Goal: Task Accomplishment & Management: Manage account settings

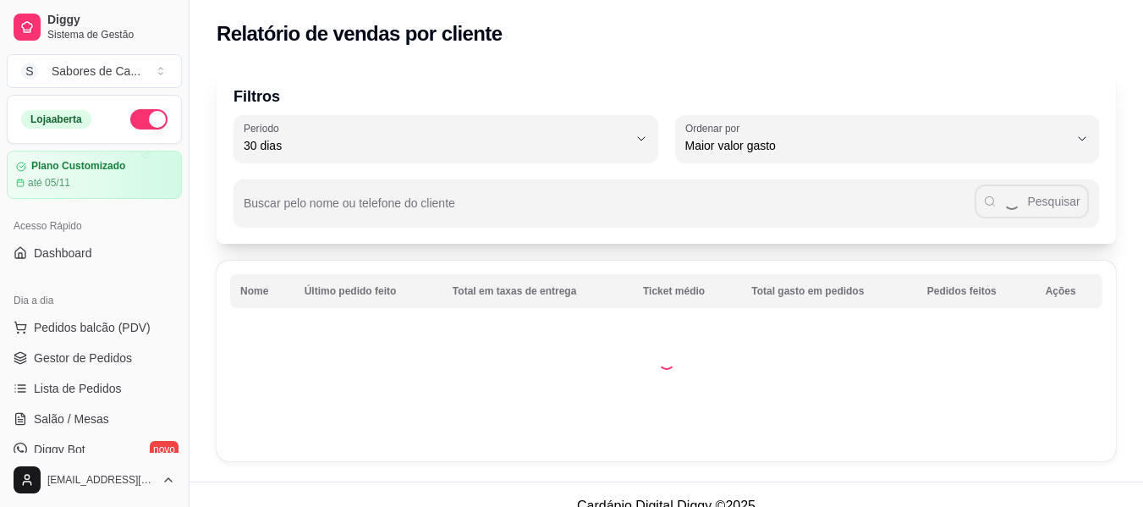
select select "30"
select select "HIGHEST_TOTAL_SPENT_WITH_ORDERS"
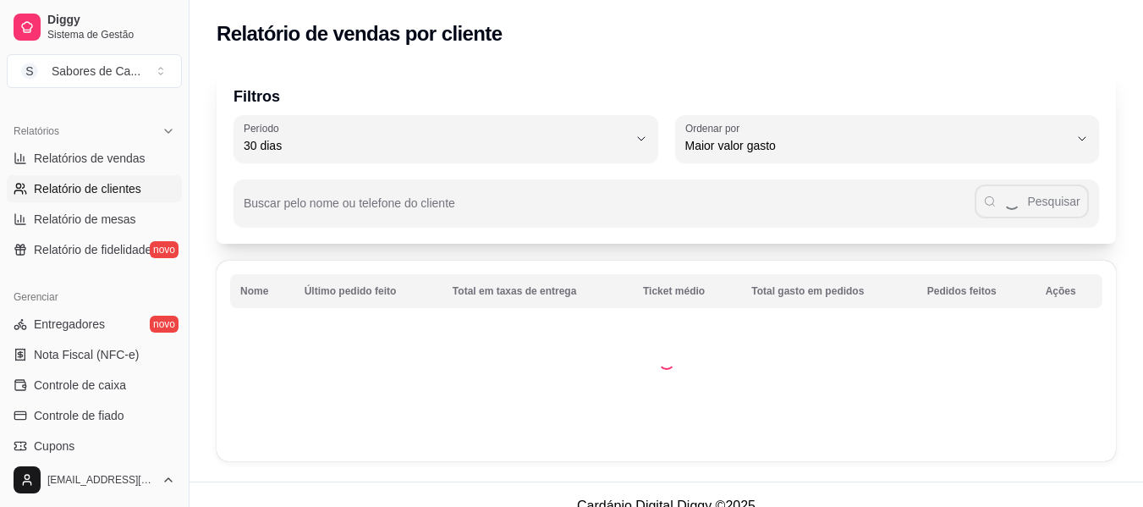
scroll to position [481, 0]
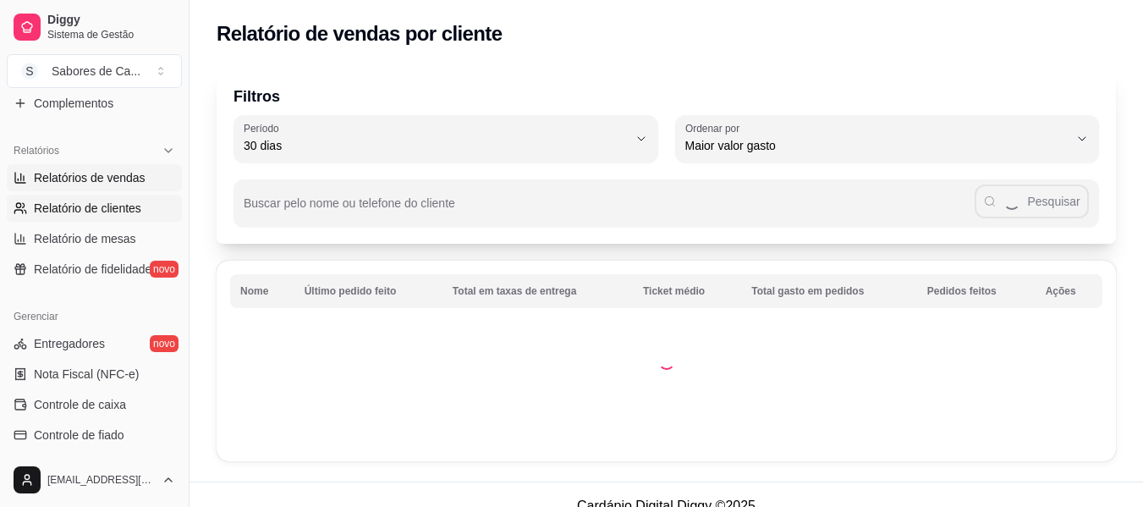
click at [123, 184] on span "Relatórios de vendas" at bounding box center [90, 177] width 112 height 17
select select "ALL"
select select "0"
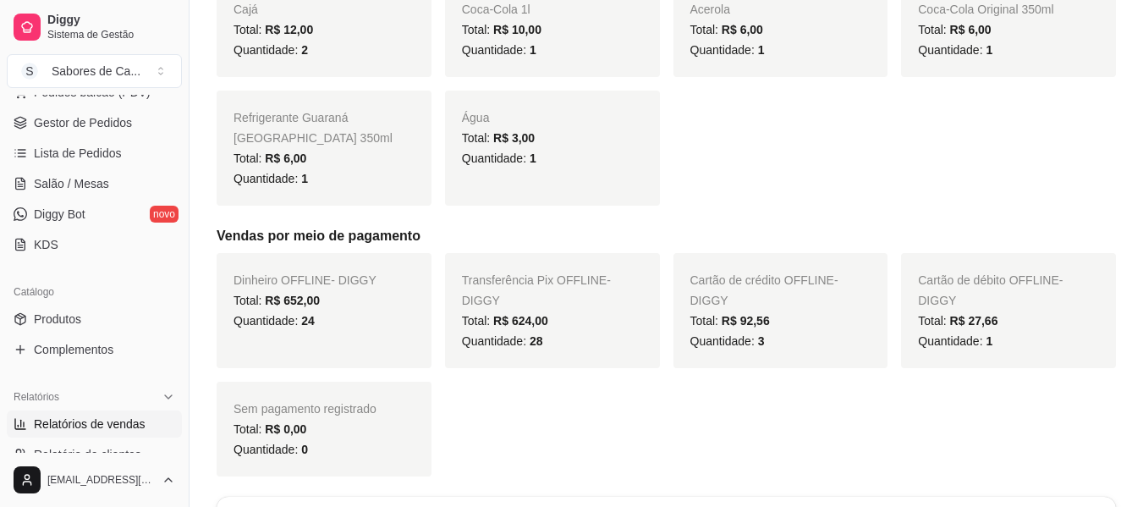
scroll to position [155, 0]
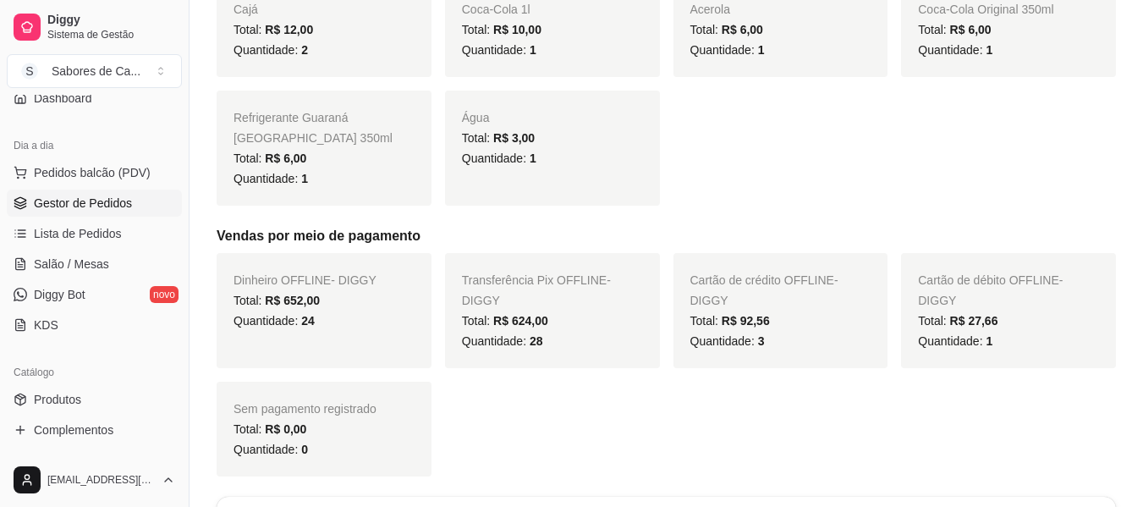
click at [149, 215] on link "Gestor de Pedidos" at bounding box center [94, 202] width 175 height 27
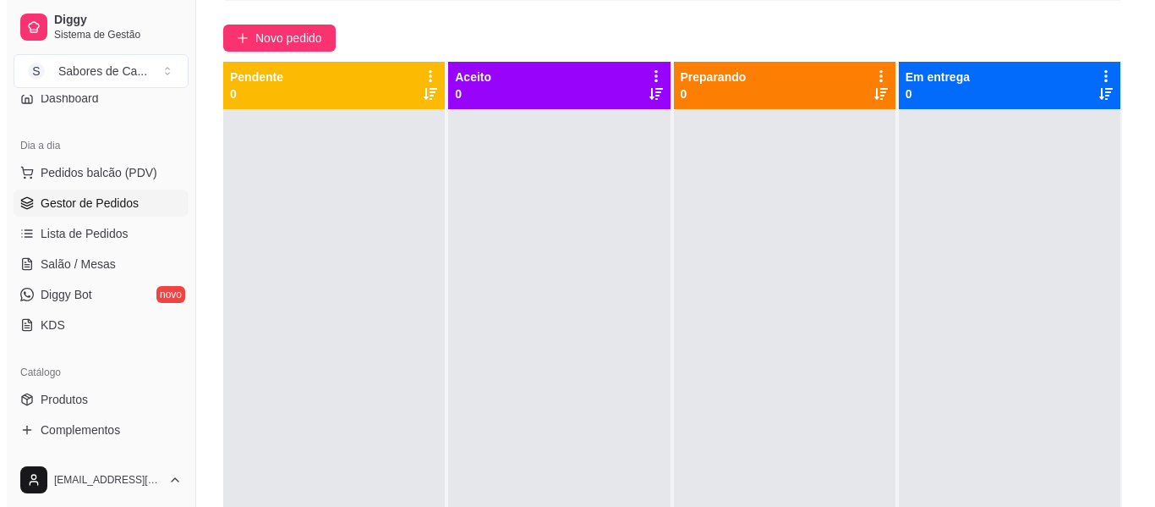
scroll to position [141, 0]
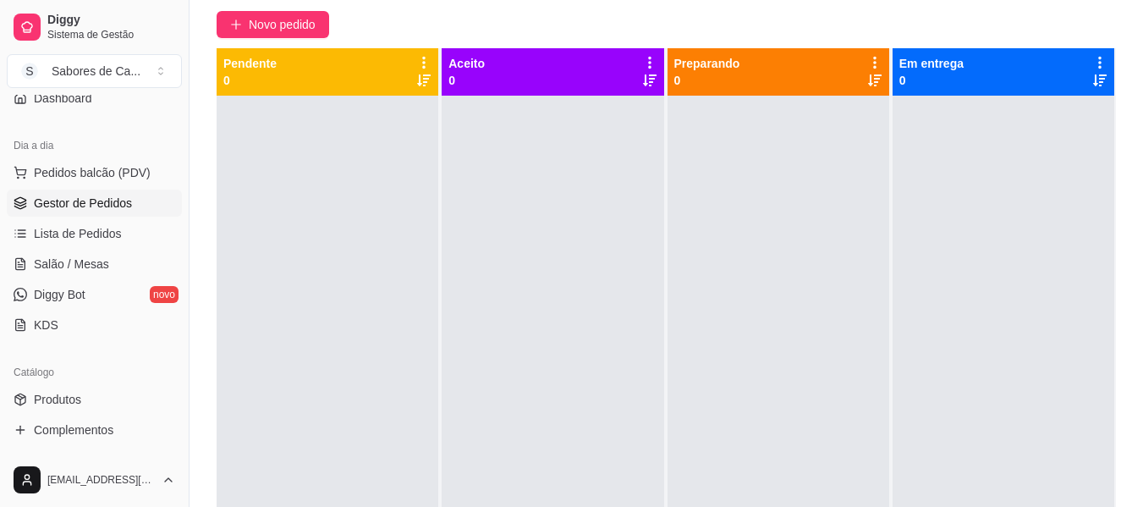
click at [532, 254] on div at bounding box center [552, 349] width 222 height 507
click at [269, 265] on div at bounding box center [328, 349] width 222 height 507
click at [122, 170] on span "Pedidos balcão (PDV)" at bounding box center [92, 172] width 117 height 17
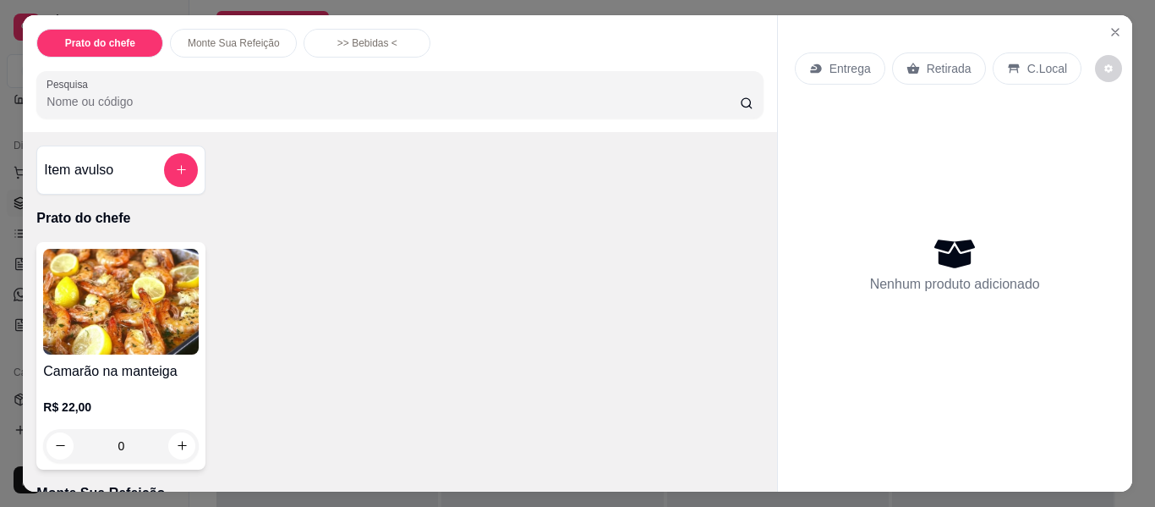
click at [760, 174] on div "Item avulso Prato do chefe Camarão na manteiga R$ 22,00 0 Monte Sua Refeição Ma…" at bounding box center [400, 311] width 754 height 359
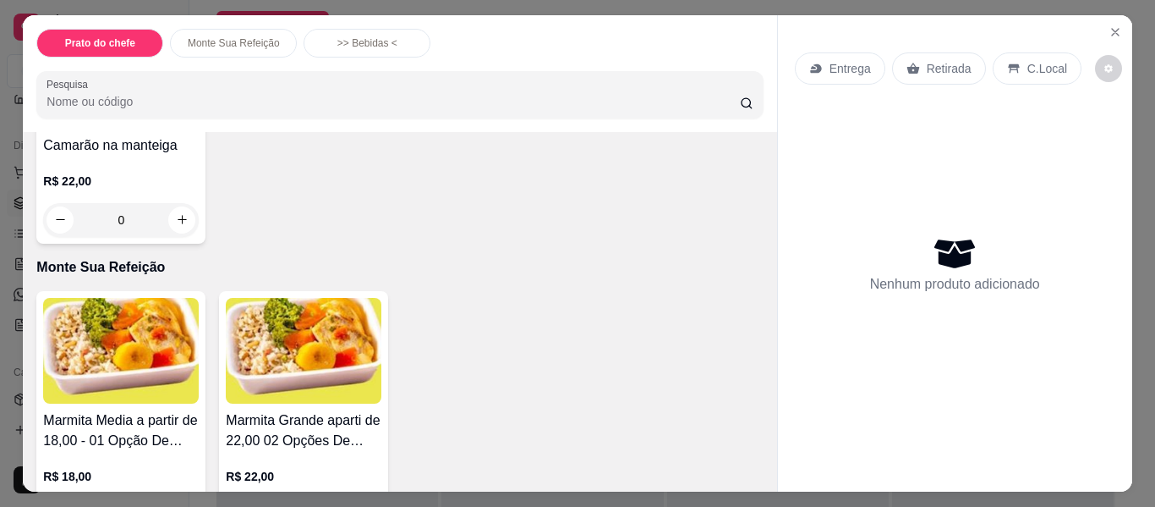
click at [85, 379] on img at bounding box center [121, 351] width 156 height 106
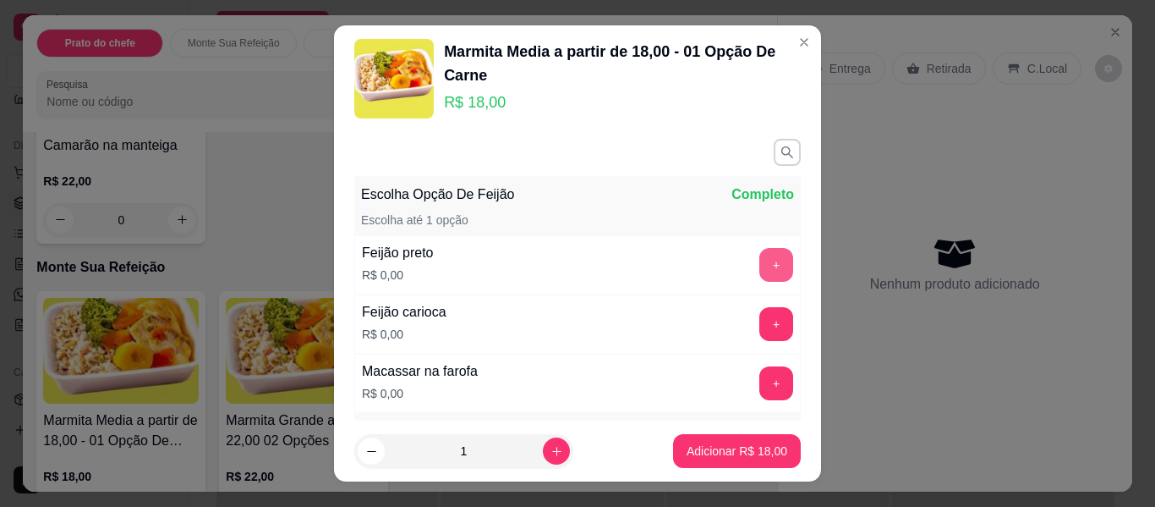
click at [759, 273] on button "+" at bounding box center [776, 265] width 34 height 34
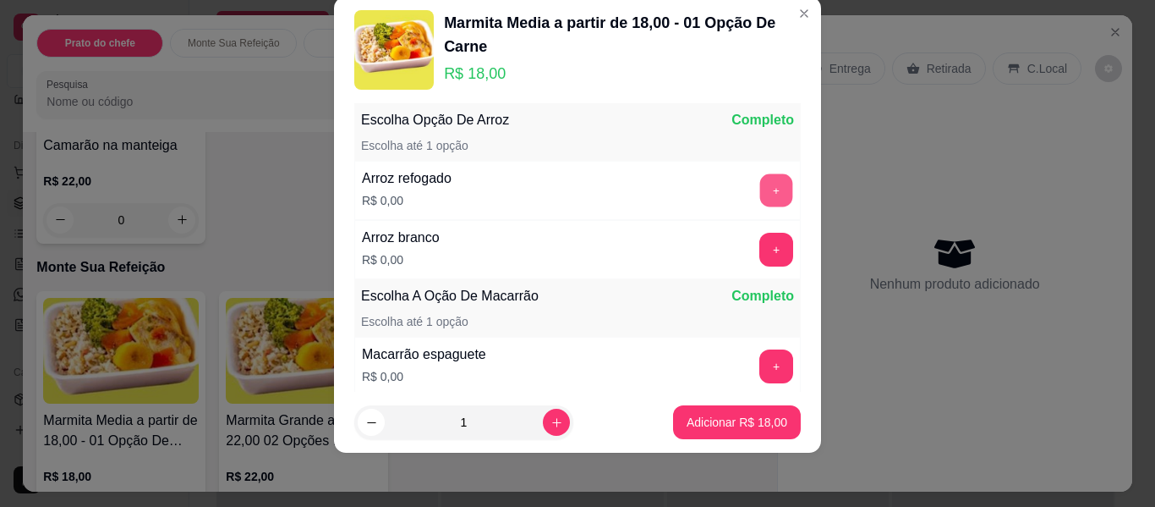
click at [760, 184] on button "+" at bounding box center [776, 190] width 33 height 33
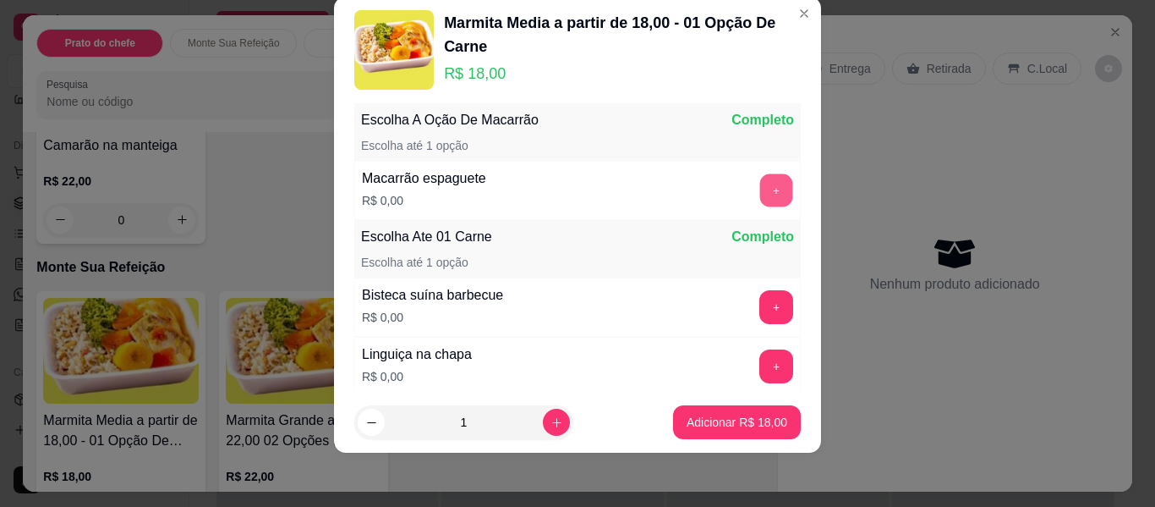
click at [760, 184] on button "+" at bounding box center [776, 190] width 33 height 33
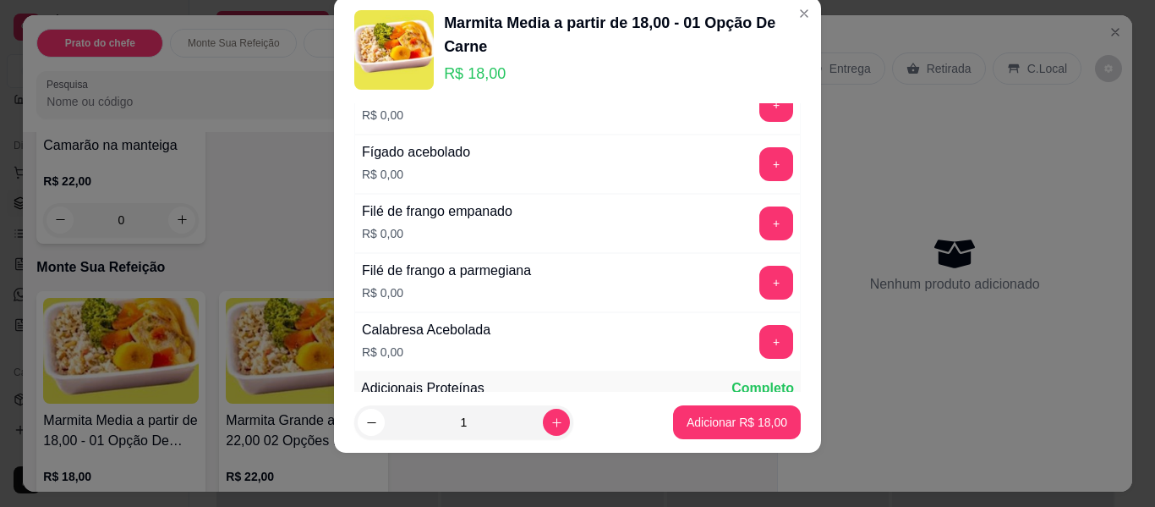
scroll to position [875, 0]
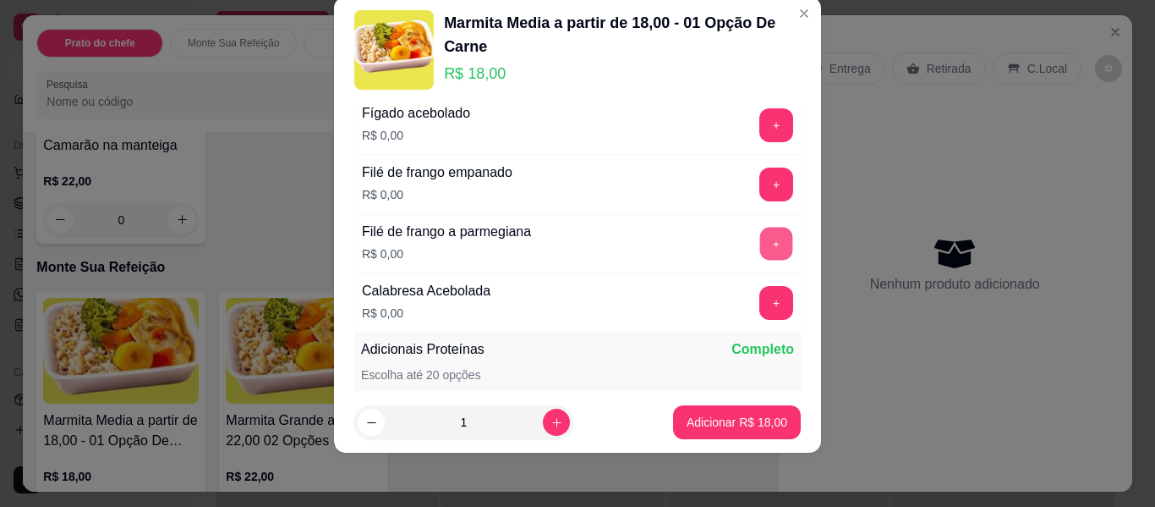
click at [760, 240] on button "+" at bounding box center [776, 244] width 33 height 33
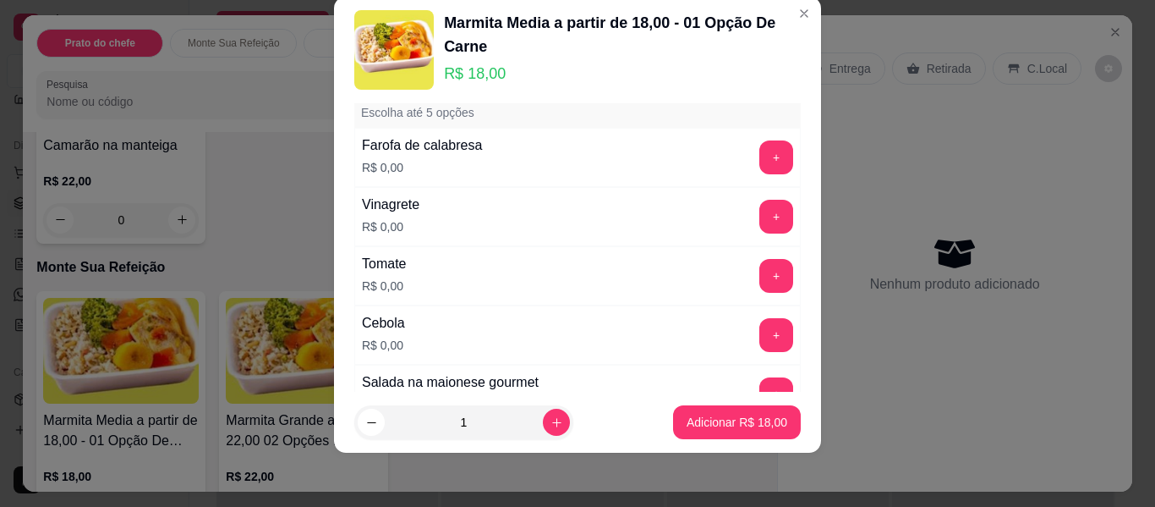
scroll to position [1507, 0]
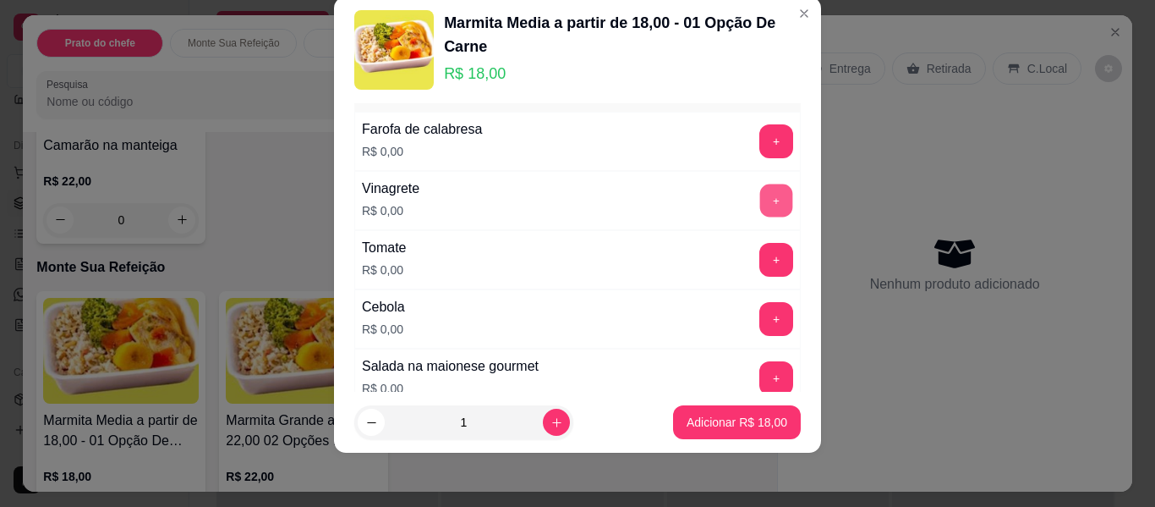
click at [760, 199] on button "+" at bounding box center [776, 200] width 33 height 33
click at [760, 372] on button "+" at bounding box center [776, 378] width 33 height 33
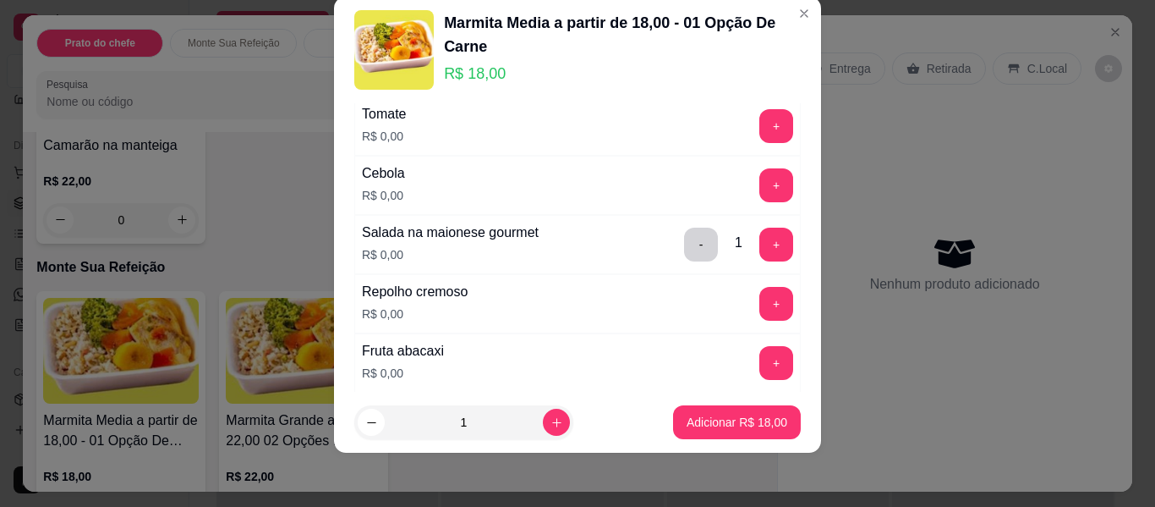
scroll to position [1656, 0]
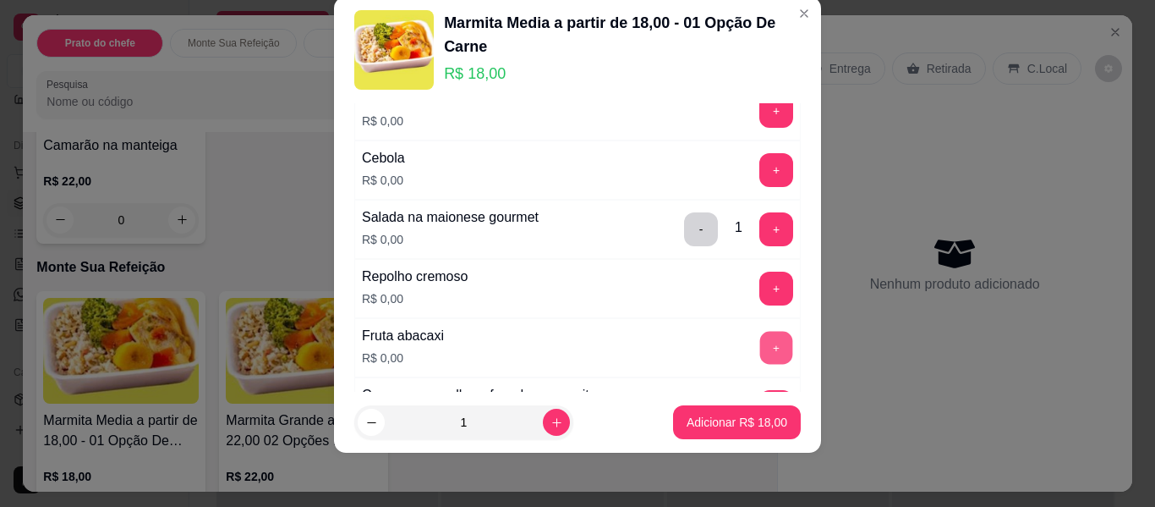
click at [760, 349] on button "+" at bounding box center [776, 348] width 33 height 33
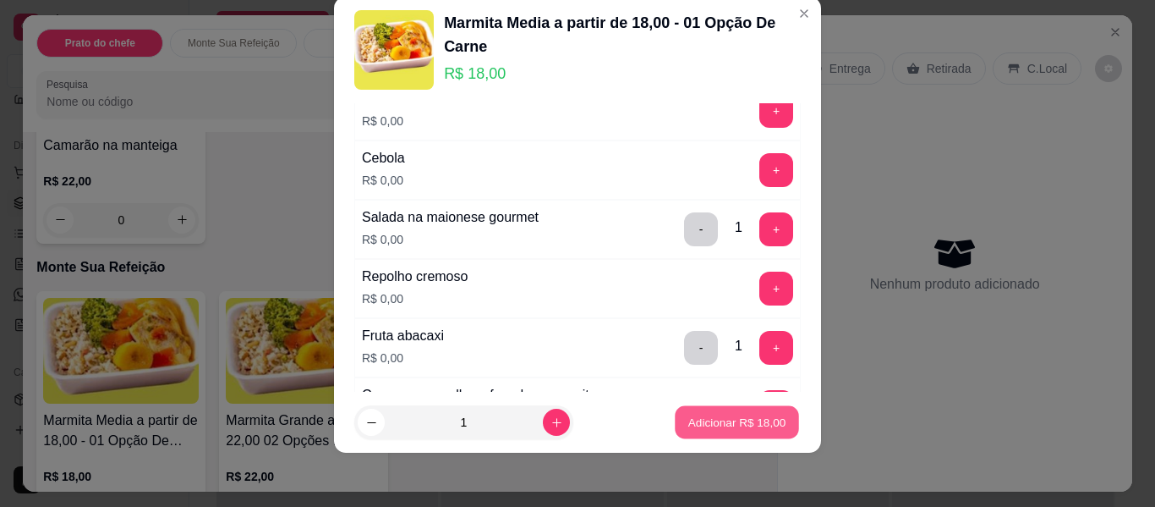
click at [724, 418] on p "Adicionar R$ 18,00" at bounding box center [737, 422] width 98 height 16
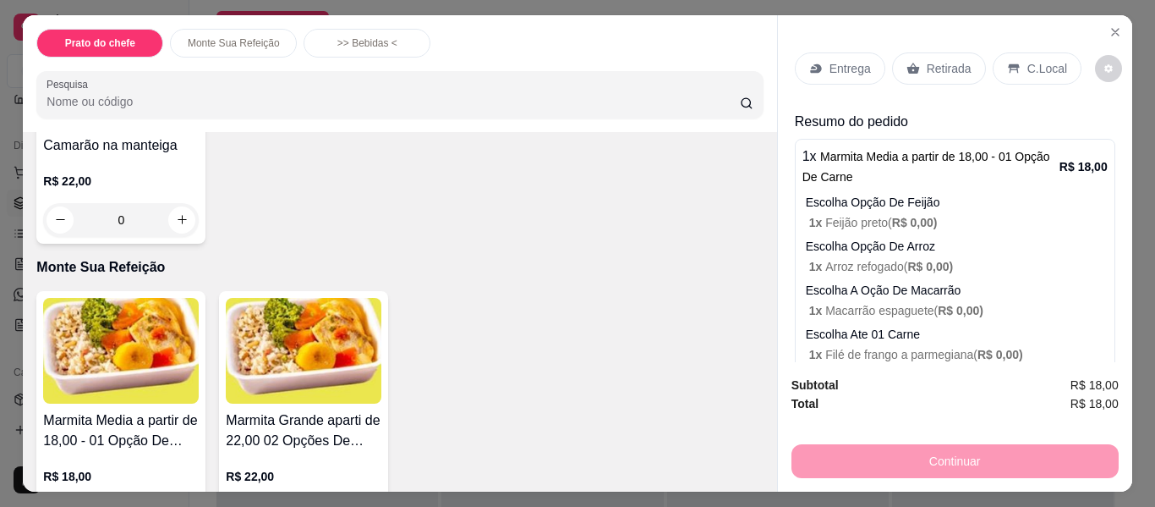
click at [834, 65] on p "Entrega" at bounding box center [850, 68] width 41 height 17
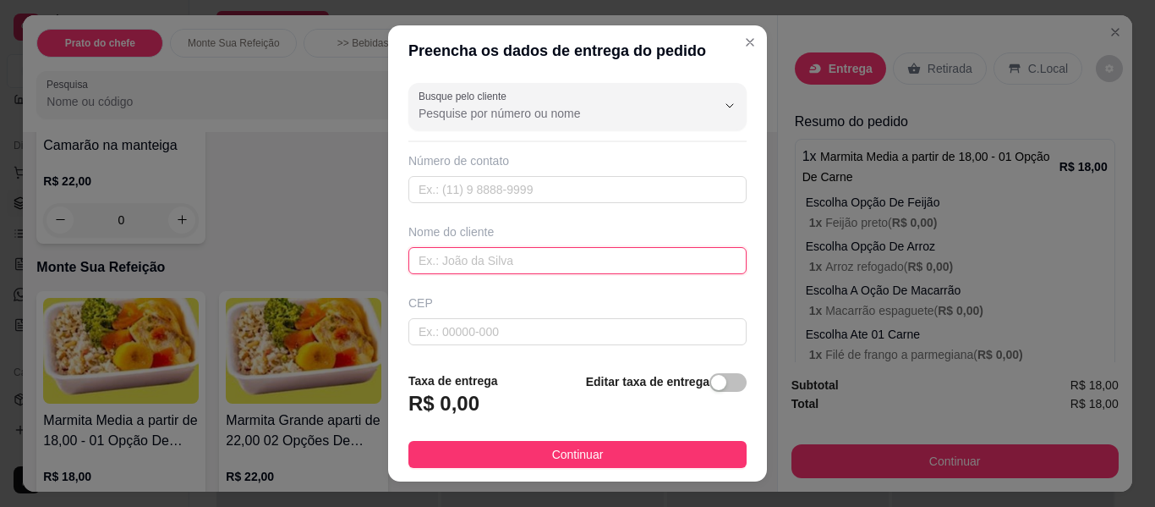
click at [496, 271] on input "text" at bounding box center [577, 260] width 338 height 27
type input "ANTONELLY"
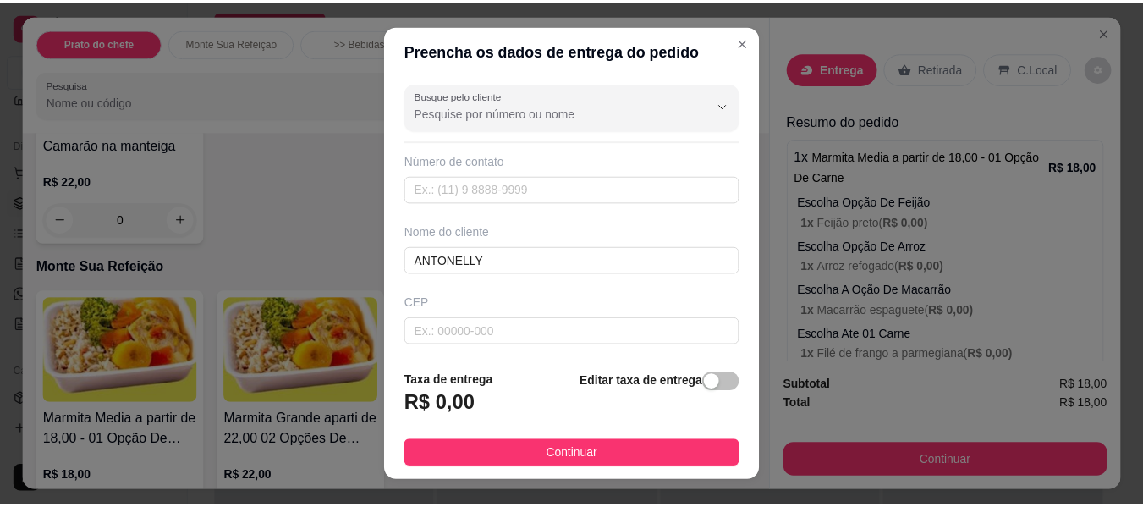
scroll to position [157, 0]
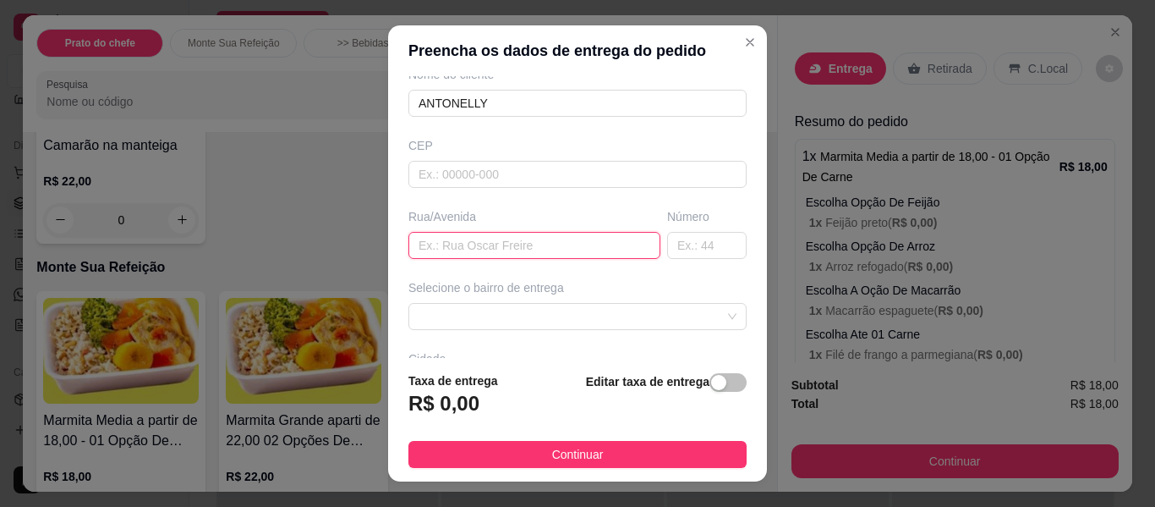
click at [490, 246] on input "text" at bounding box center [534, 245] width 252 height 27
type input "RUA [DATE]"
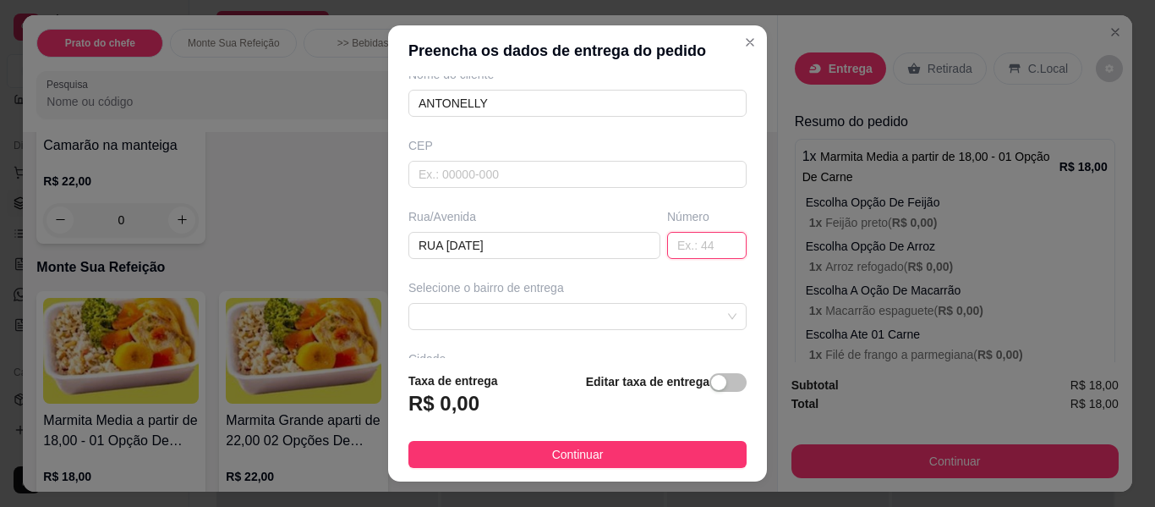
click at [687, 238] on input "text" at bounding box center [706, 245] width 79 height 27
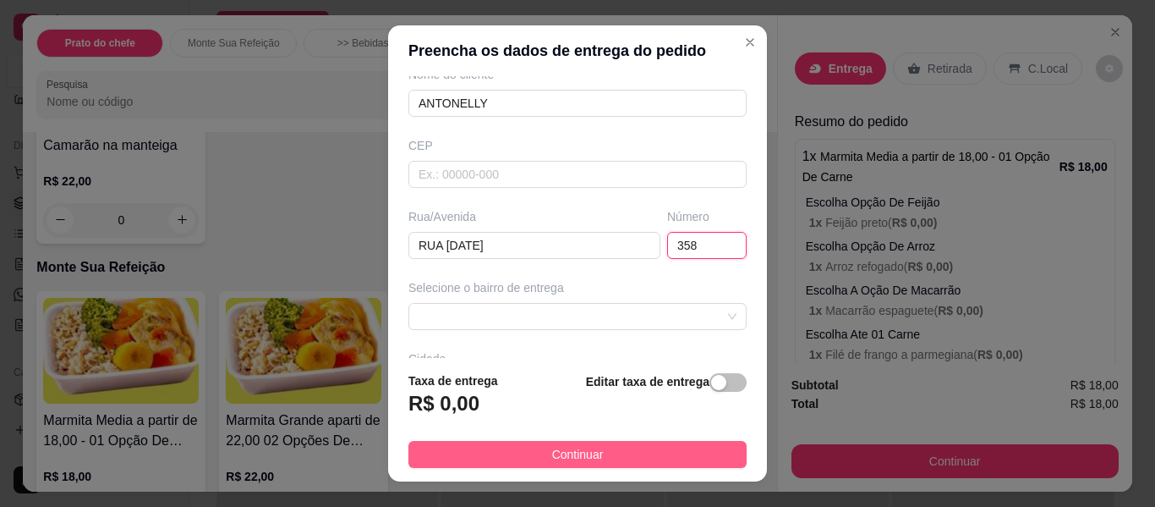
type input "358"
click at [613, 468] on button "Continuar" at bounding box center [577, 454] width 338 height 27
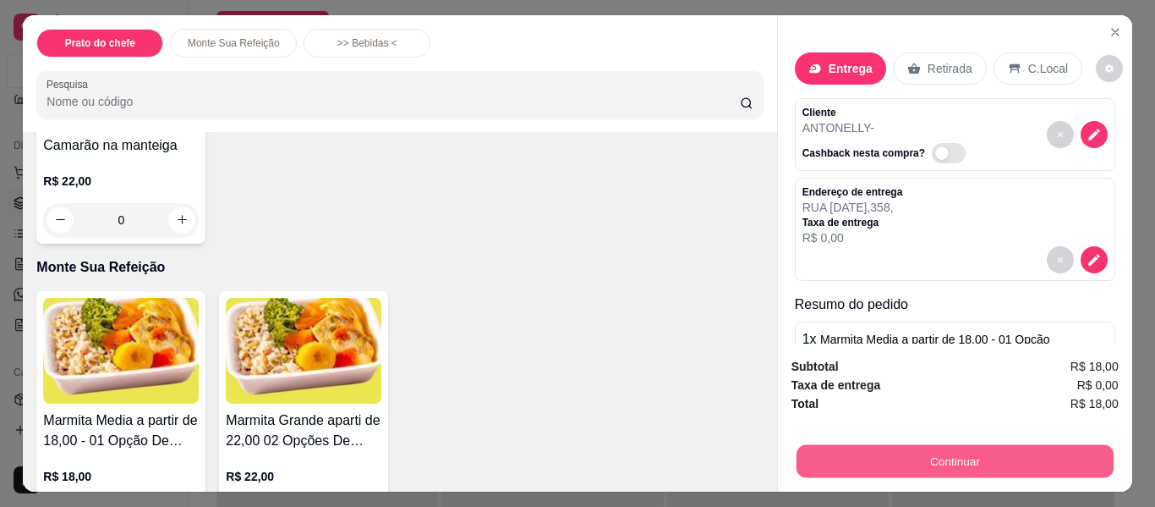
click at [808, 455] on button "Continuar" at bounding box center [954, 461] width 317 height 33
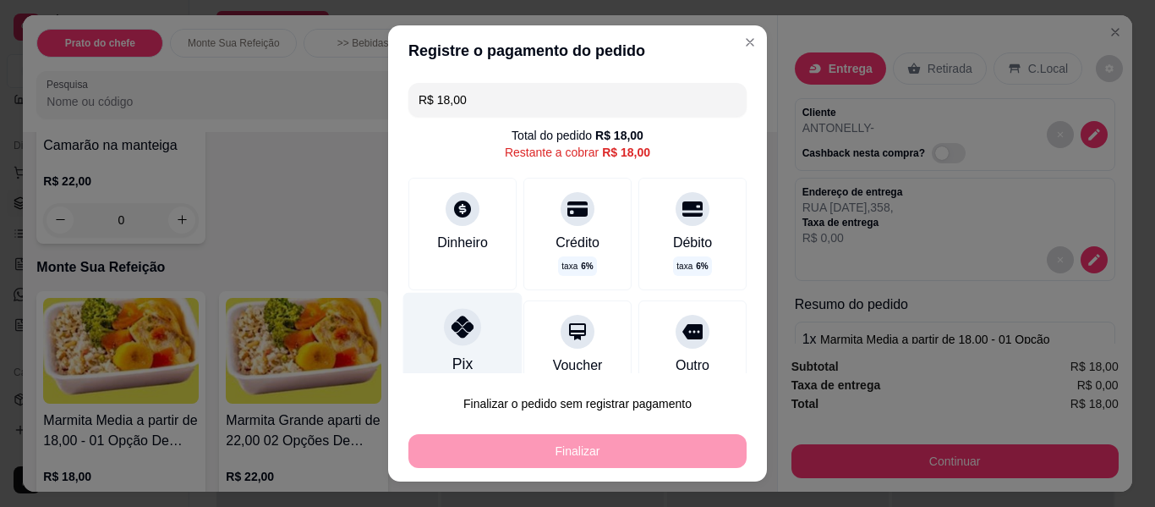
click at [479, 338] on div "Pix" at bounding box center [462, 342] width 119 height 99
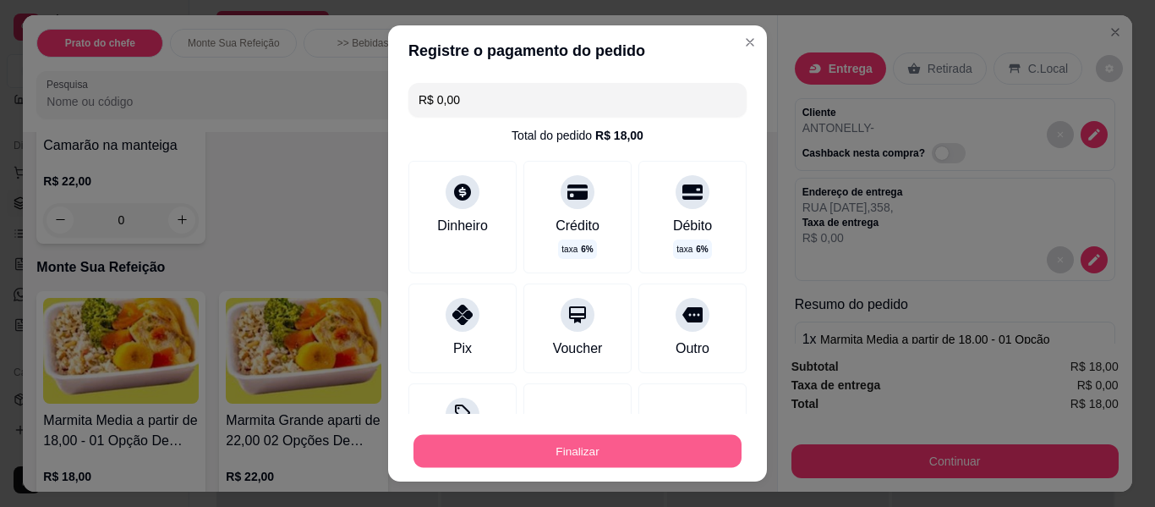
click at [567, 452] on button "Finalizar" at bounding box center [578, 451] width 328 height 33
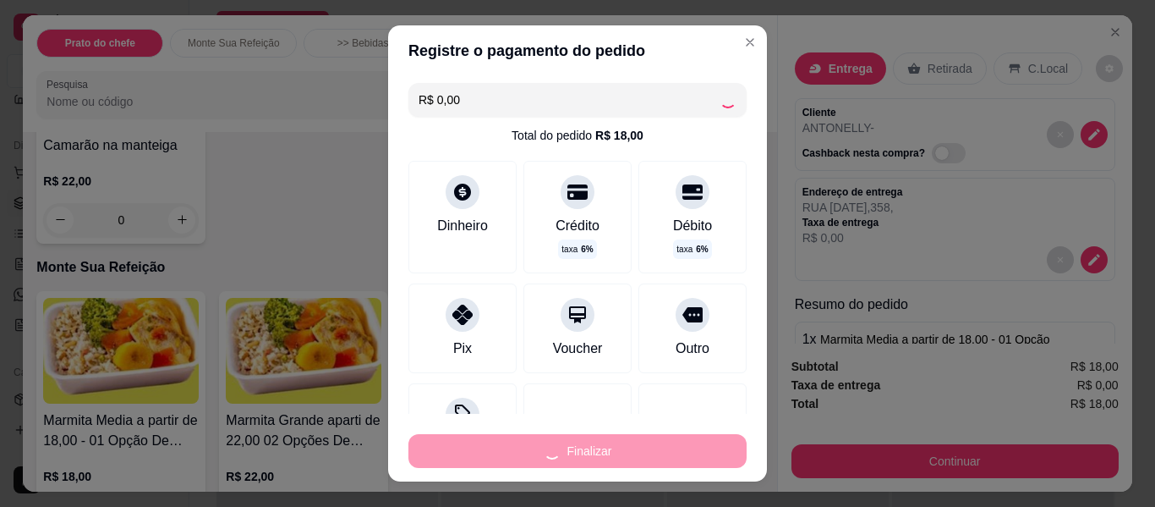
type input "-R$ 18,00"
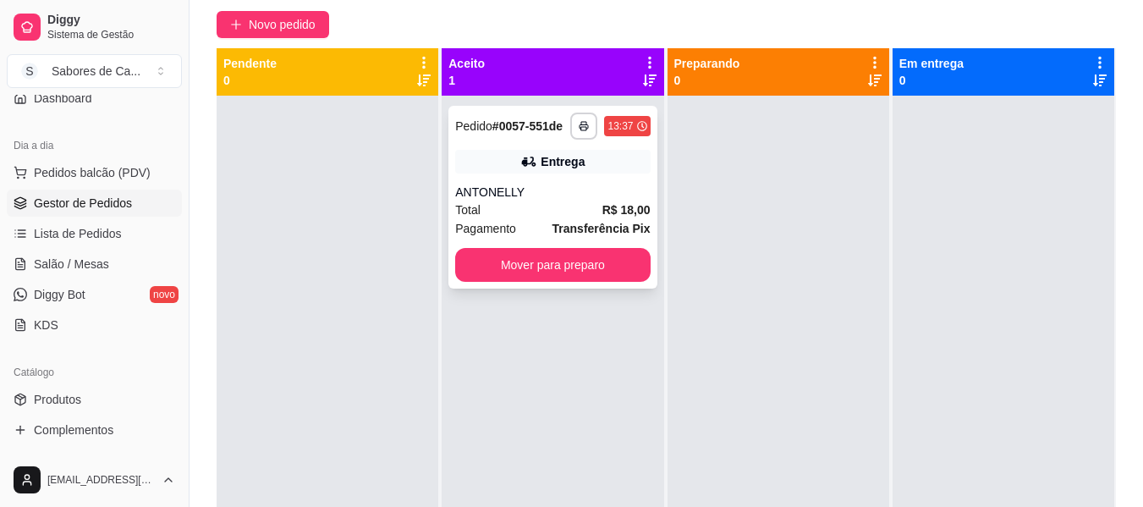
click at [580, 287] on div "**********" at bounding box center [552, 197] width 208 height 183
click at [542, 259] on button "Mover para preparo" at bounding box center [552, 265] width 189 height 33
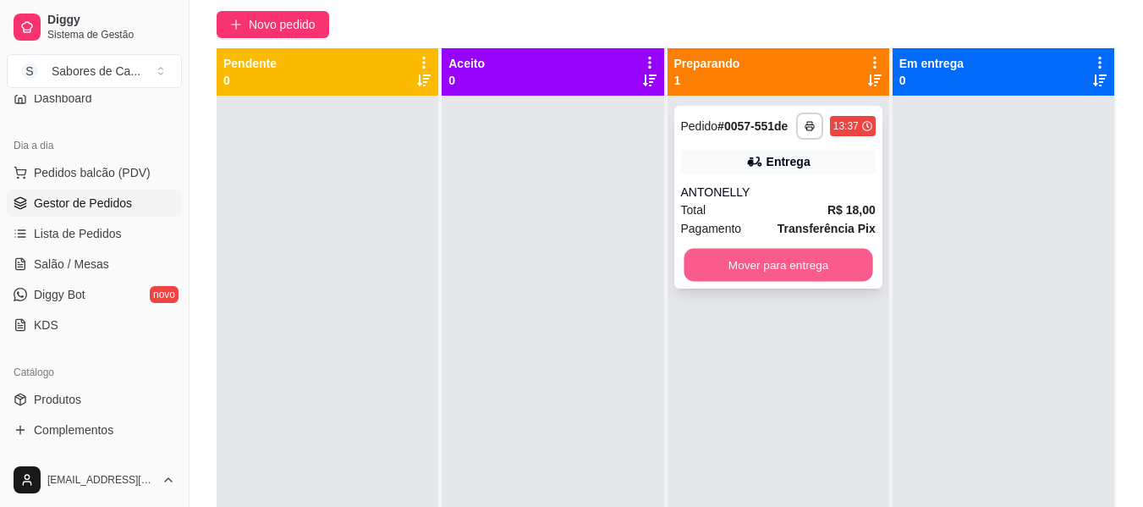
click at [779, 266] on button "Mover para entrega" at bounding box center [777, 265] width 189 height 33
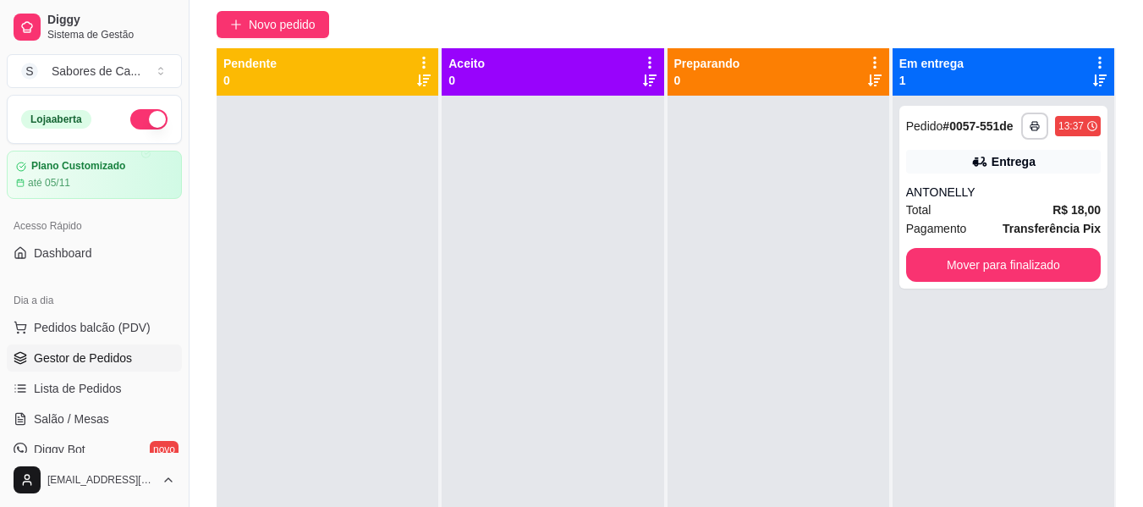
click at [271, 217] on div at bounding box center [328, 349] width 222 height 507
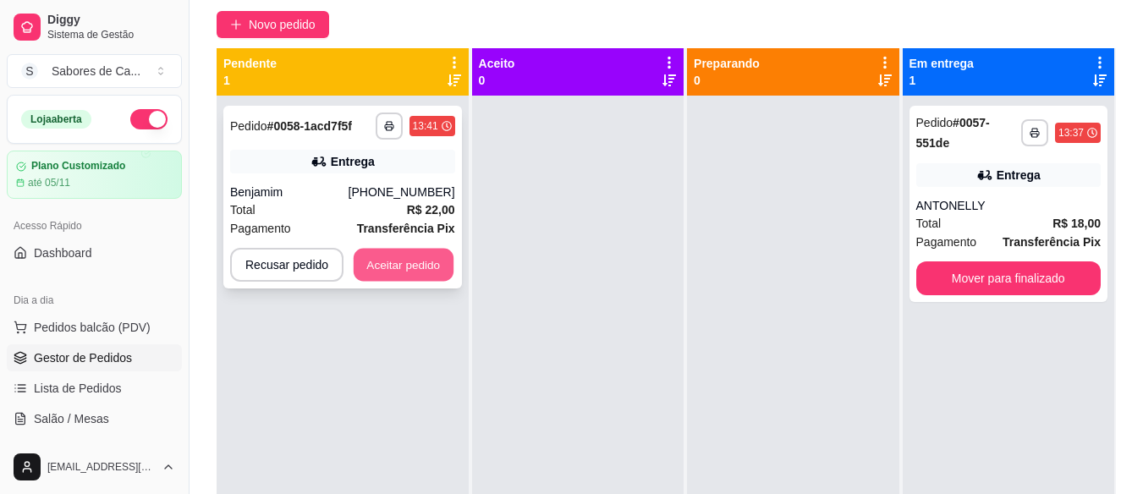
click at [387, 276] on button "Aceitar pedido" at bounding box center [404, 265] width 100 height 33
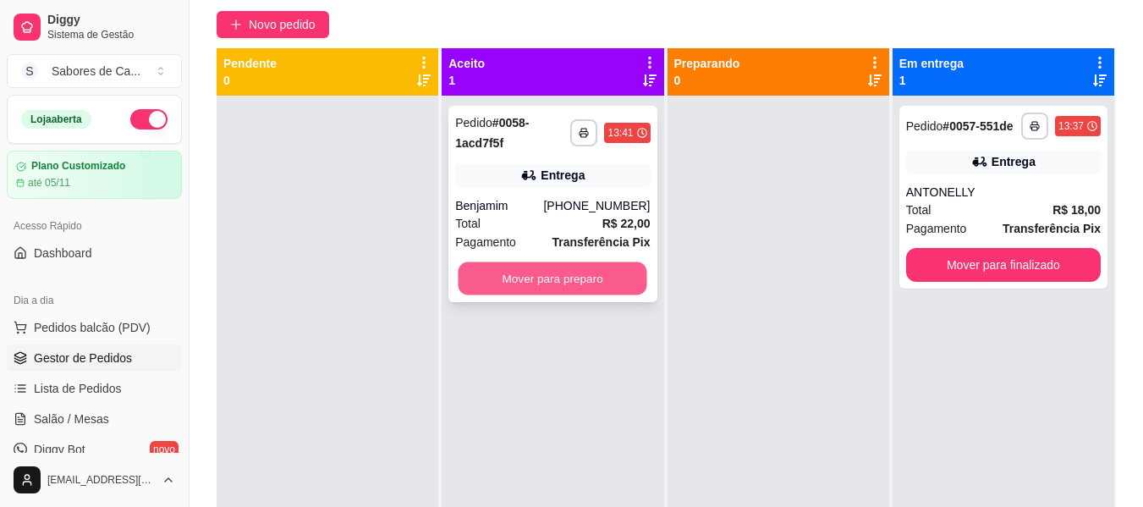
click at [552, 270] on button "Mover para preparo" at bounding box center [552, 278] width 189 height 33
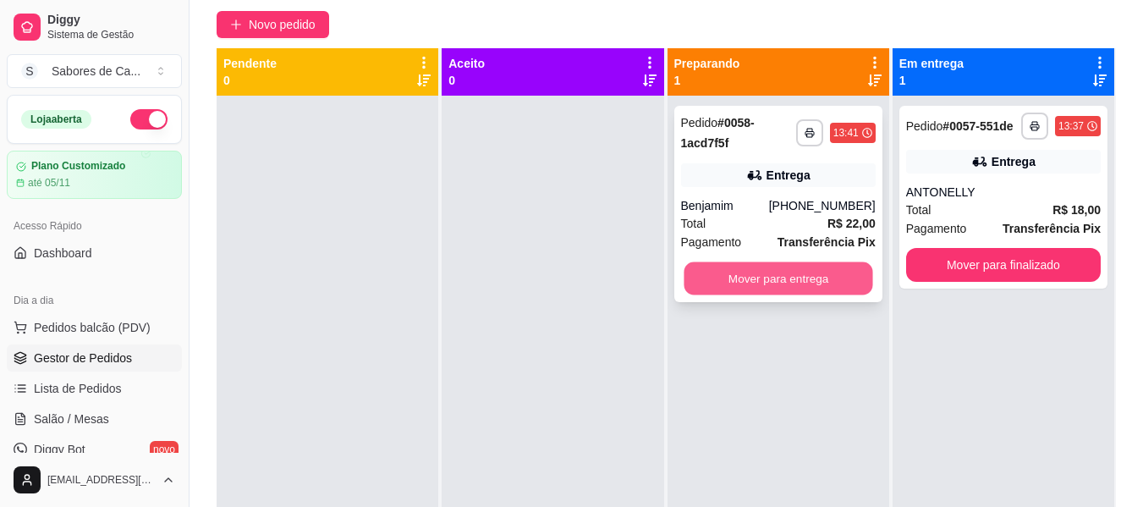
click at [756, 269] on button "Mover para entrega" at bounding box center [777, 278] width 189 height 33
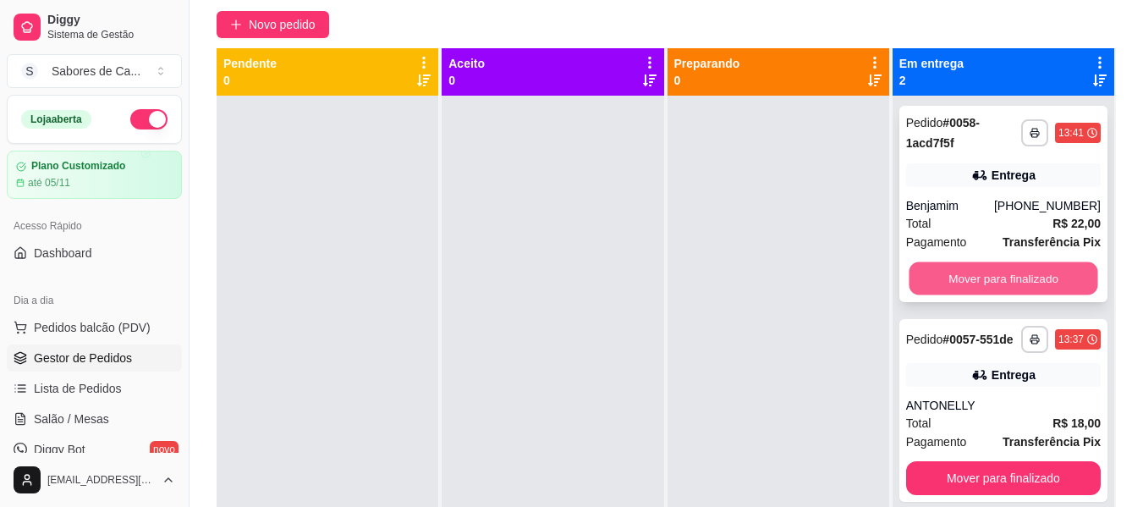
click at [1008, 271] on button "Mover para finalizado" at bounding box center [1002, 278] width 189 height 33
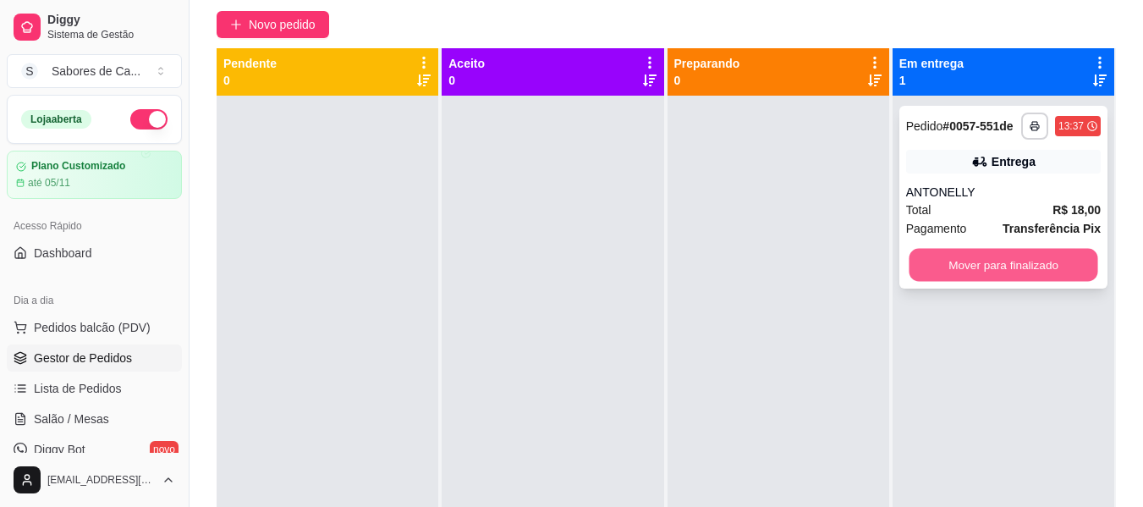
click at [965, 270] on button "Mover para finalizado" at bounding box center [1002, 265] width 189 height 33
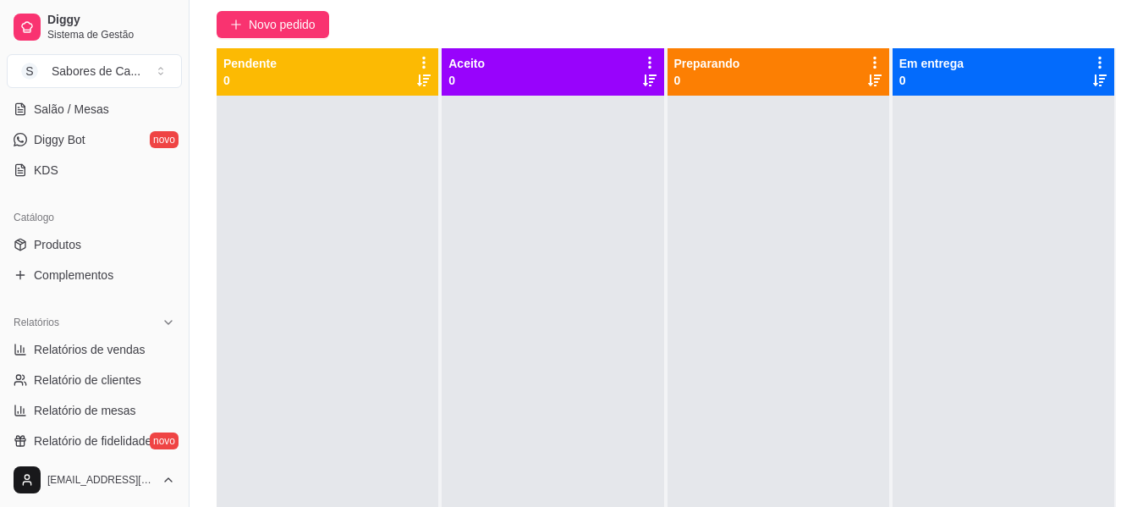
scroll to position [312, 0]
click at [147, 342] on link "Relatórios de vendas" at bounding box center [94, 346] width 175 height 27
select select "ALL"
select select "0"
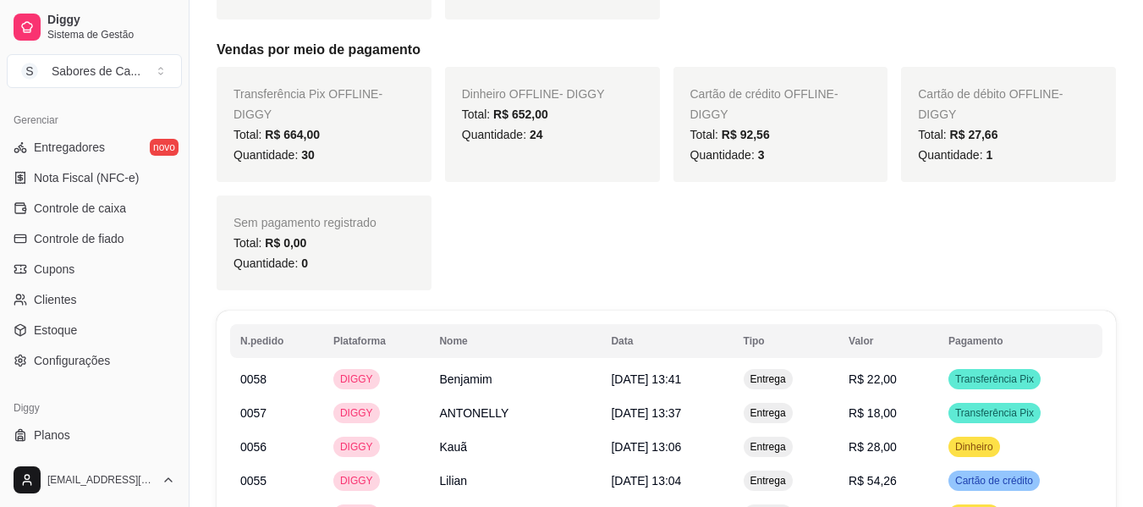
scroll to position [702, 0]
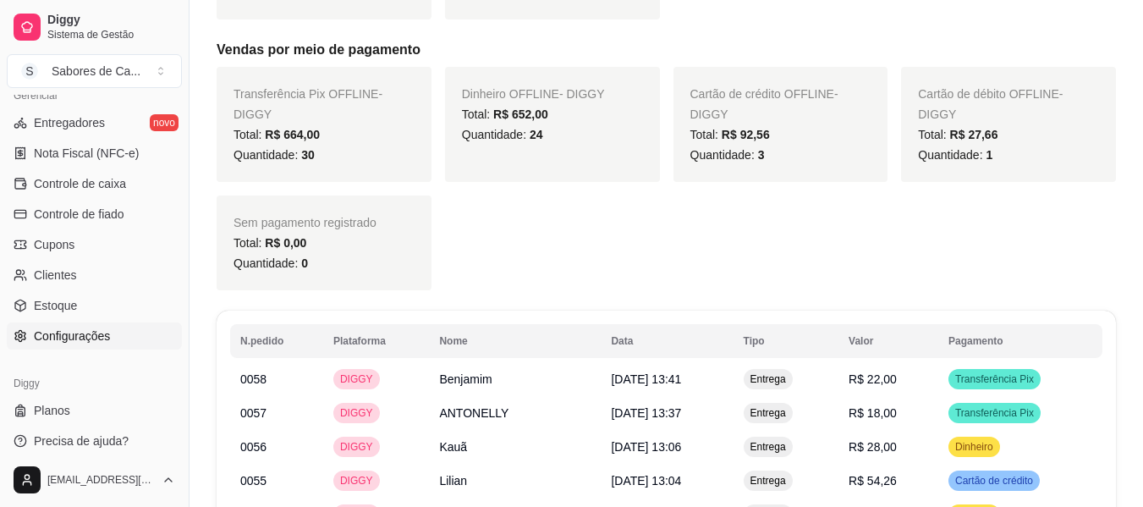
click at [128, 332] on link "Configurações" at bounding box center [94, 335] width 175 height 27
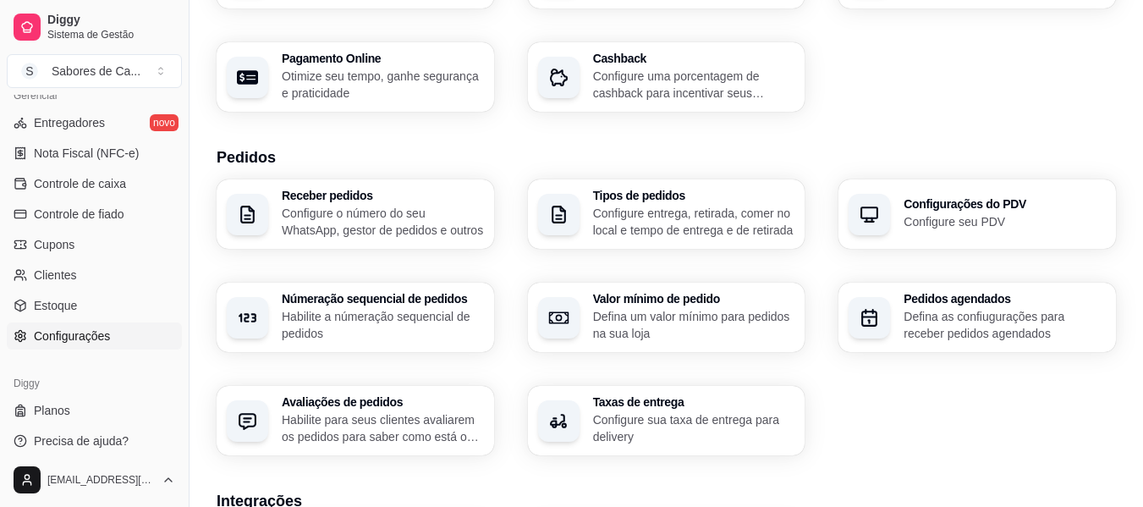
scroll to position [288, 0]
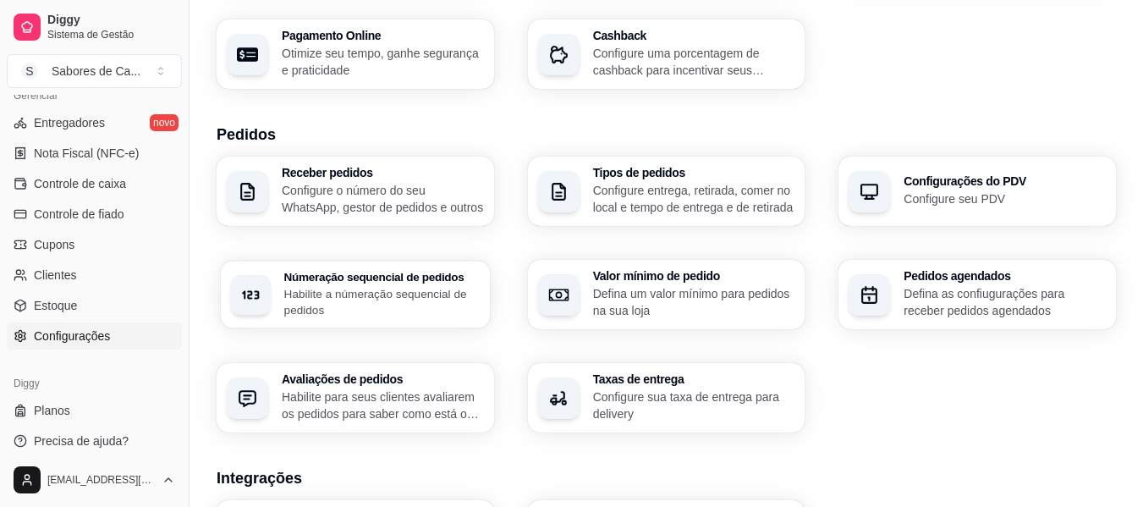
click at [379, 278] on h3 "Númeração sequencial de pedidos" at bounding box center [381, 277] width 195 height 12
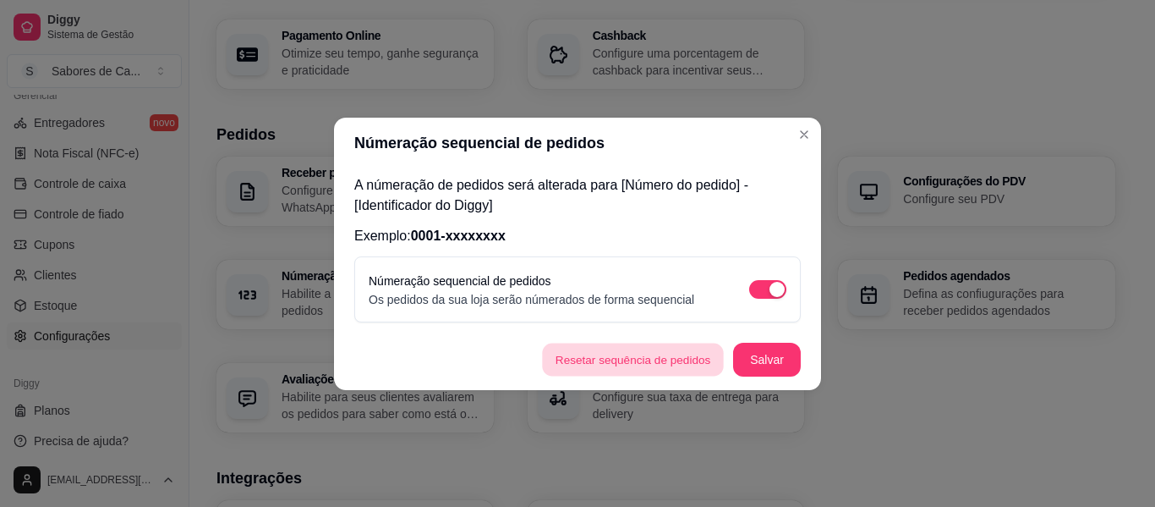
click at [628, 370] on button "Resetar sequência de pedidos" at bounding box center [633, 359] width 182 height 33
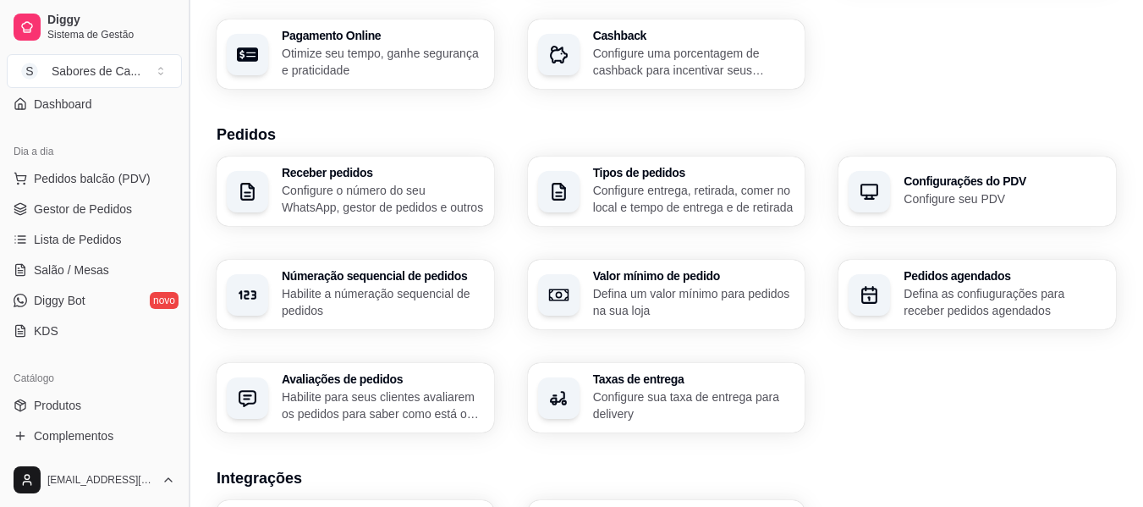
scroll to position [133, 0]
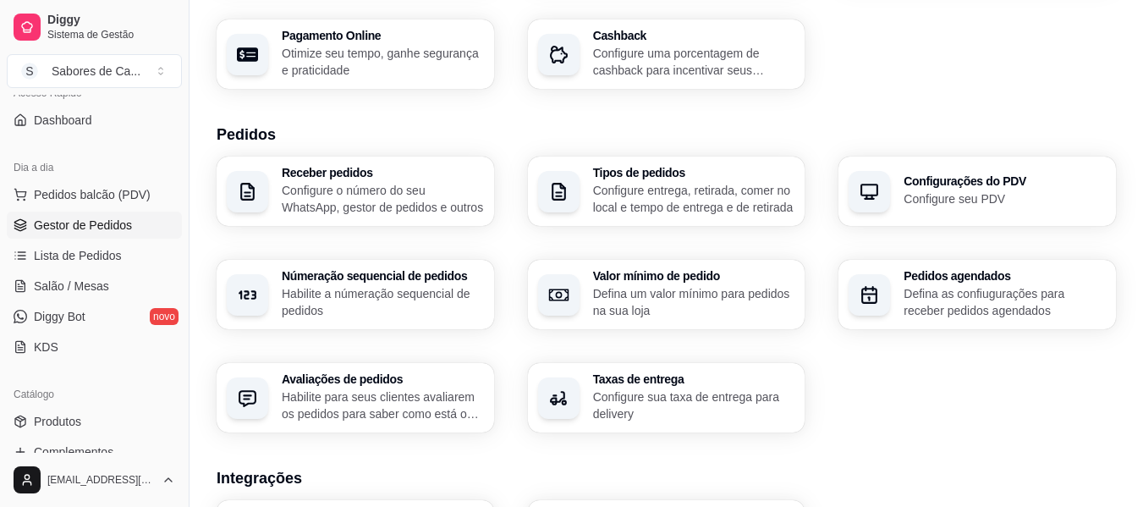
click at [147, 222] on link "Gestor de Pedidos" at bounding box center [94, 224] width 175 height 27
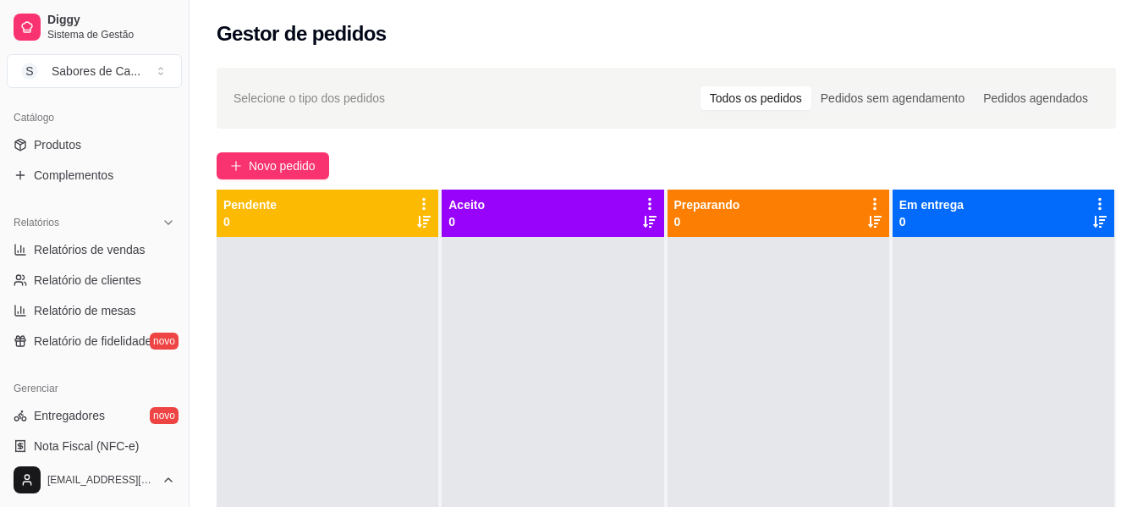
scroll to position [403, 0]
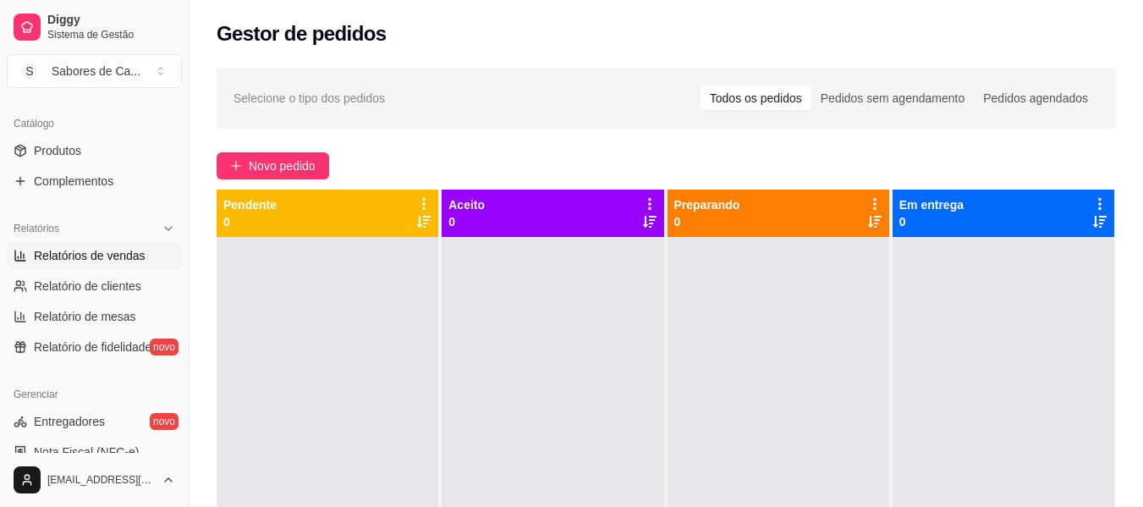
click at [139, 257] on span "Relatórios de vendas" at bounding box center [90, 255] width 112 height 17
select select "ALL"
select select "0"
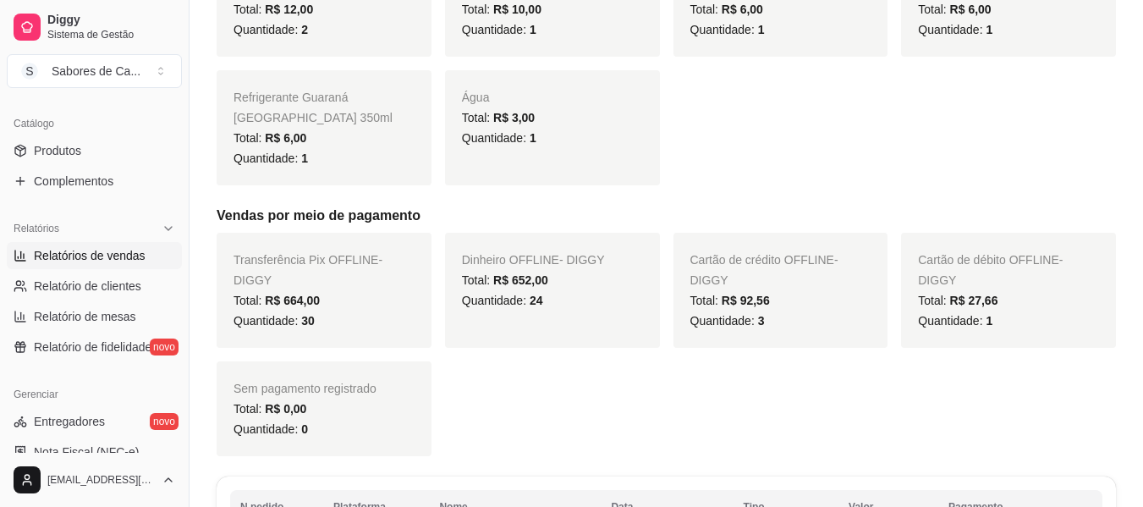
scroll to position [607, 0]
